Goal: Find specific page/section: Find specific page/section

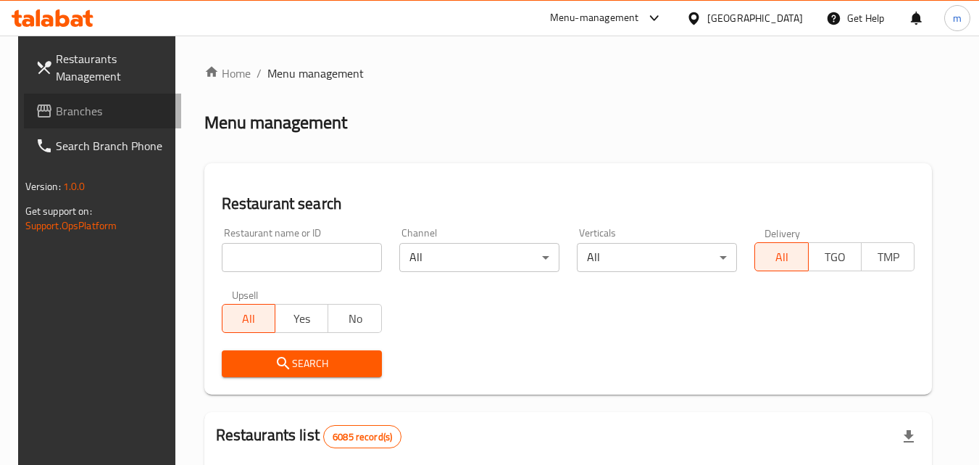
click at [56, 110] on span "Branches" at bounding box center [113, 110] width 115 height 17
click at [283, 262] on input "search" at bounding box center [302, 257] width 160 height 29
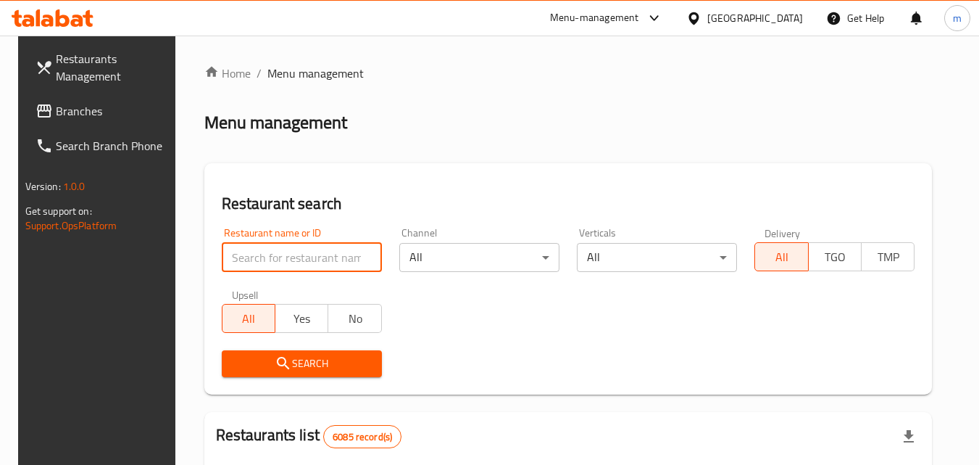
click at [281, 262] on input "search" at bounding box center [302, 257] width 160 height 29
click at [571, 352] on div "Search" at bounding box center [568, 363] width 711 height 44
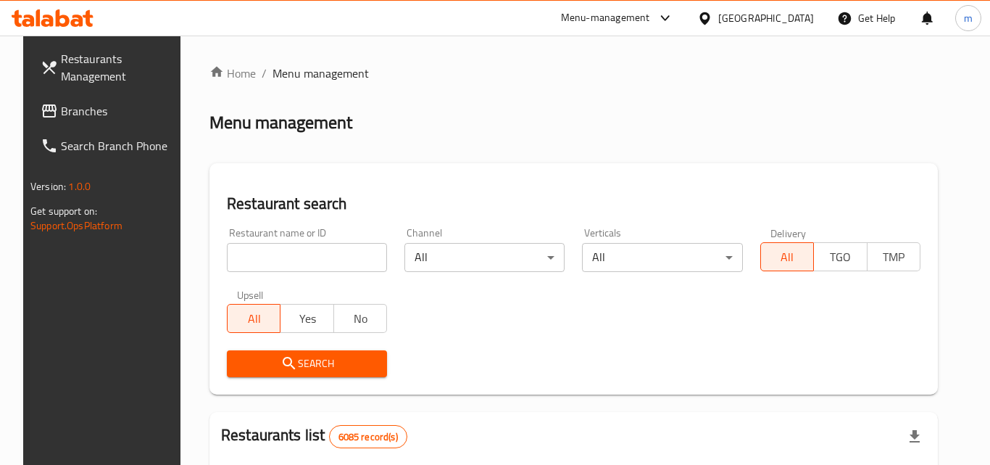
click at [554, 259] on body "​ Menu-management Bahrain Get Help m Restaurants Management Branches Search Bra…" at bounding box center [495, 250] width 990 height 429
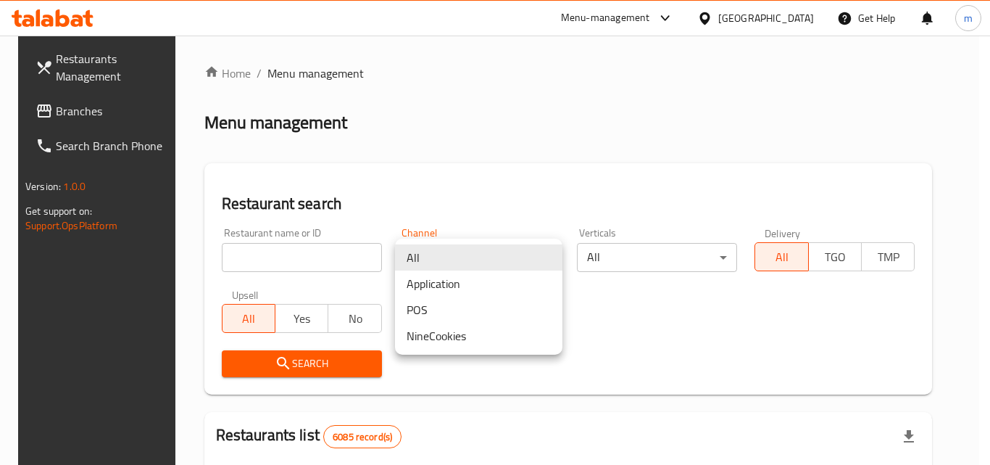
click at [554, 259] on li "All" at bounding box center [478, 257] width 167 height 26
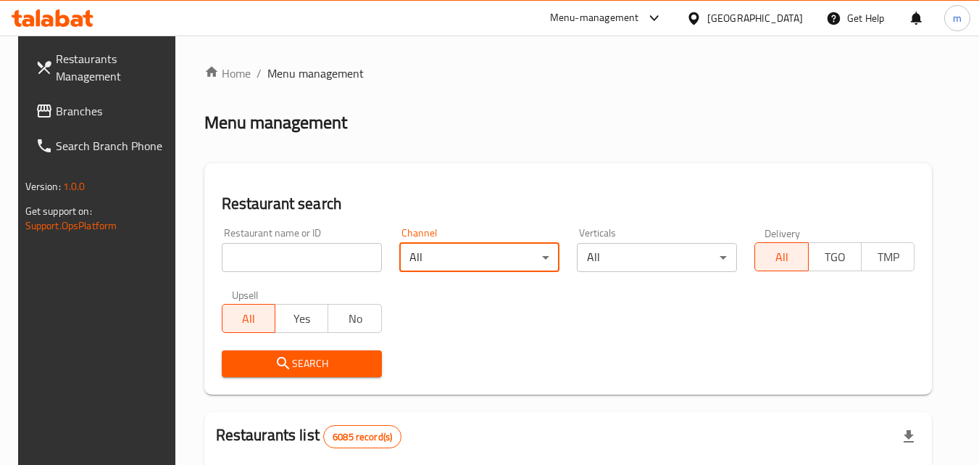
click at [739, 257] on body "​ Menu-management Bahrain Get Help m Restaurants Management Branches Search Bra…" at bounding box center [489, 250] width 979 height 429
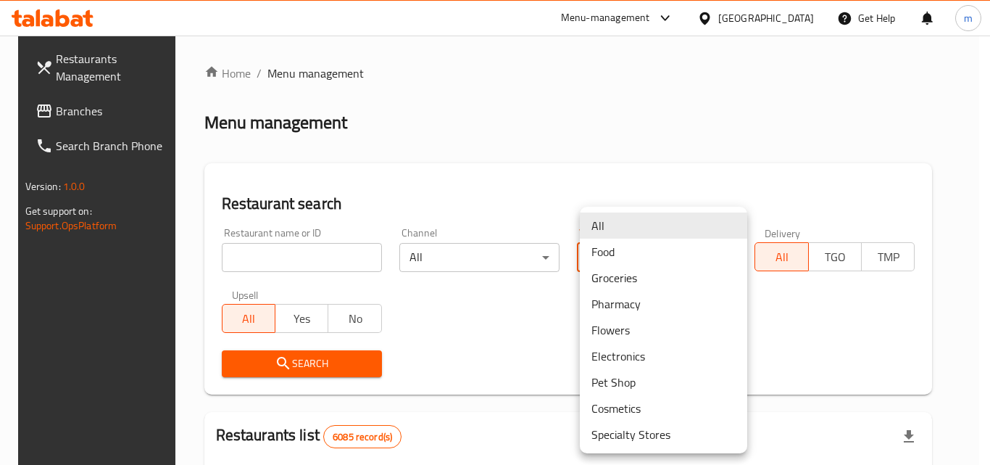
click at [739, 257] on li "Food" at bounding box center [663, 251] width 167 height 26
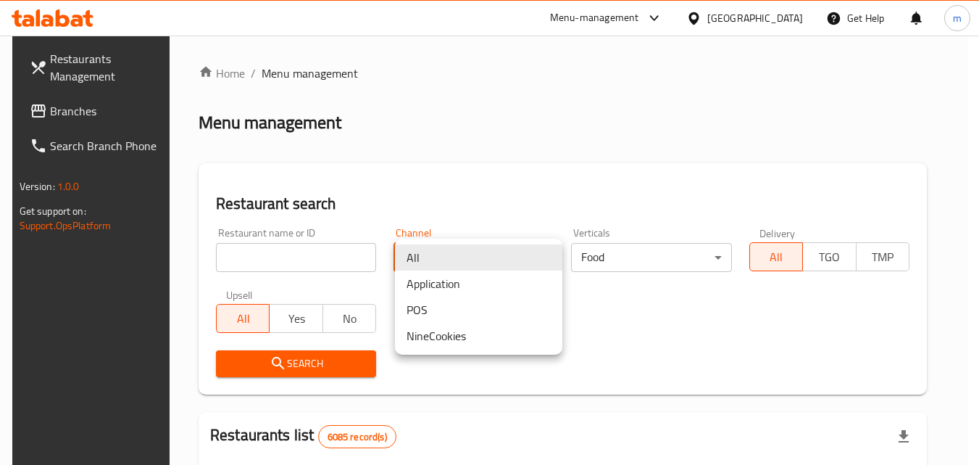
click at [541, 254] on body "​ Menu-management Bahrain Get Help m Restaurants Management Branches Search Bra…" at bounding box center [489, 250] width 979 height 429
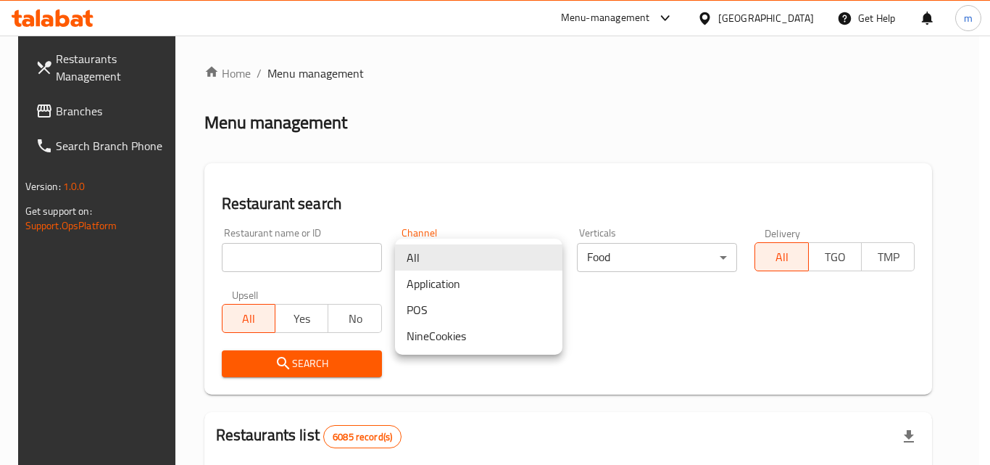
click at [541, 254] on li "All" at bounding box center [478, 257] width 167 height 26
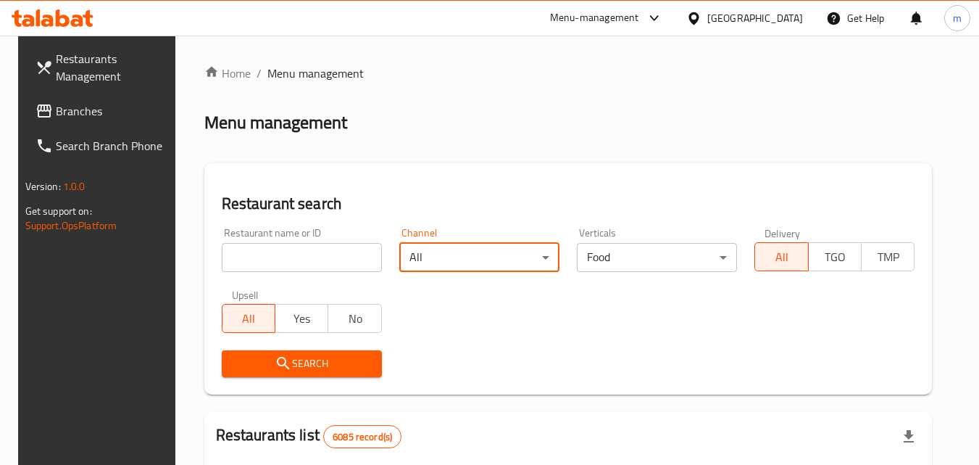
click at [75, 141] on span "Search Branch Phone" at bounding box center [113, 145] width 115 height 17
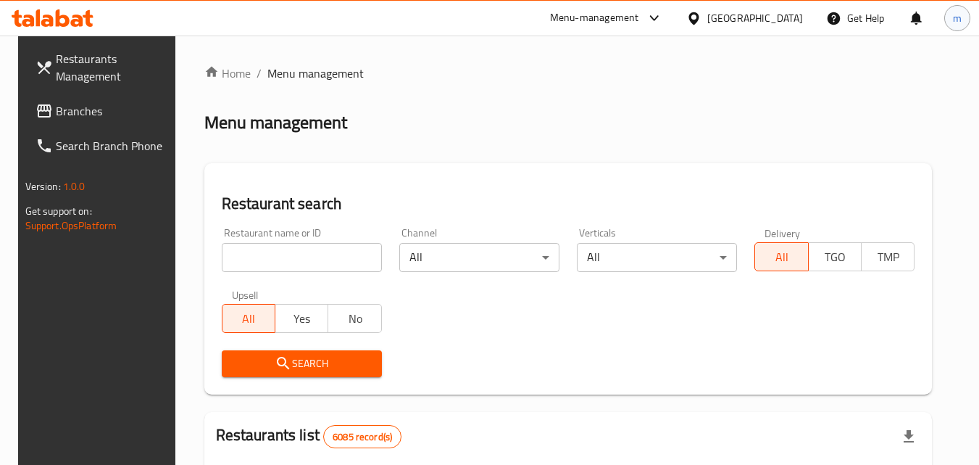
click at [952, 17] on div "m" at bounding box center [957, 18] width 26 height 26
